Goal: Information Seeking & Learning: Learn about a topic

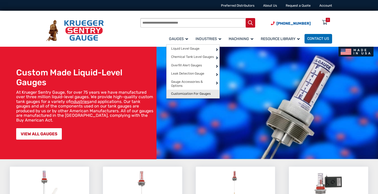
click at [182, 92] on span "Customization For Gauges" at bounding box center [191, 94] width 40 height 4
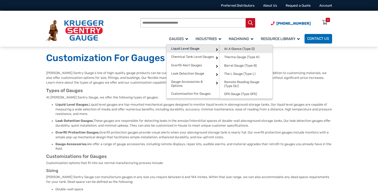
click at [227, 47] on span "At A Glance (Type D)" at bounding box center [239, 49] width 30 height 4
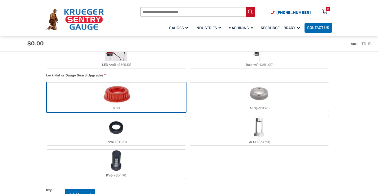
scroll to position [477, 0]
